Goal: Navigation & Orientation: Find specific page/section

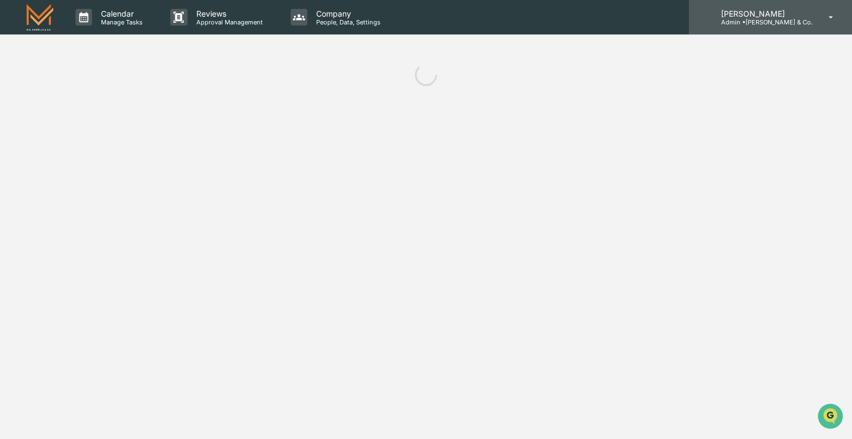
click at [794, 21] on p "Admin • [PERSON_NAME] & Co." at bounding box center [762, 22] width 100 height 8
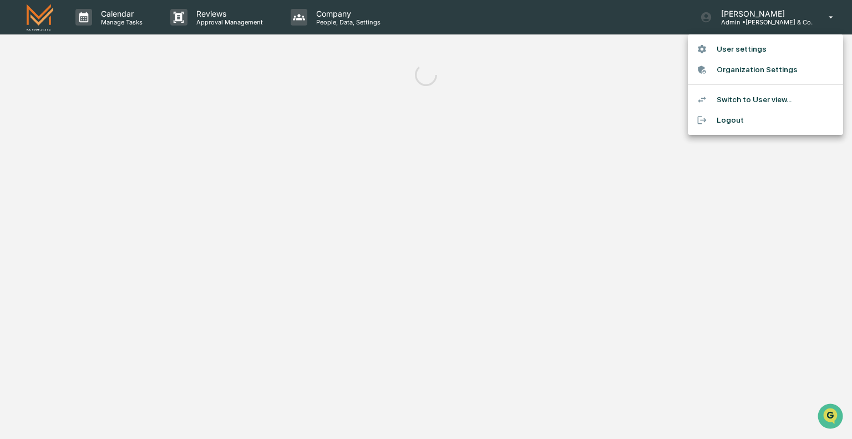
click at [582, 141] on div at bounding box center [426, 219] width 852 height 439
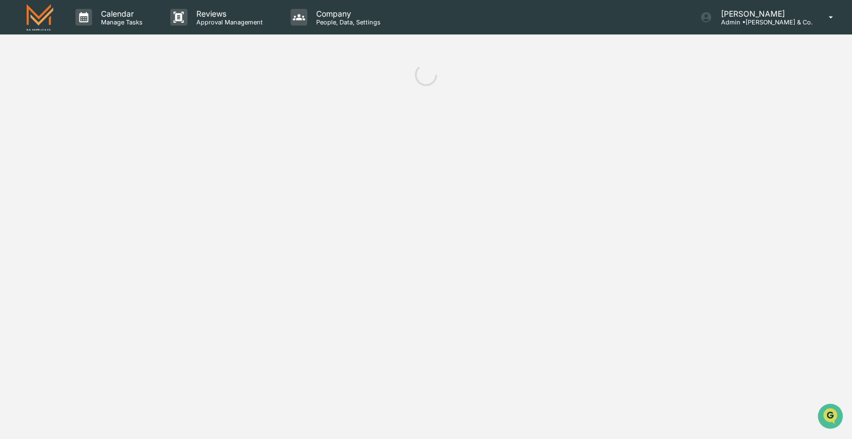
click at [39, 14] on img at bounding box center [40, 17] width 27 height 26
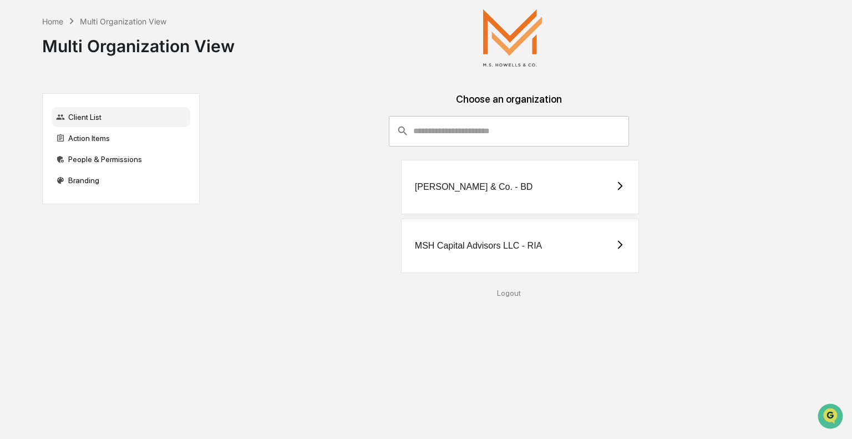
click at [497, 196] on div "[PERSON_NAME] & Co. - BD" at bounding box center [520, 187] width 238 height 54
